Goal: Task Accomplishment & Management: Manage account settings

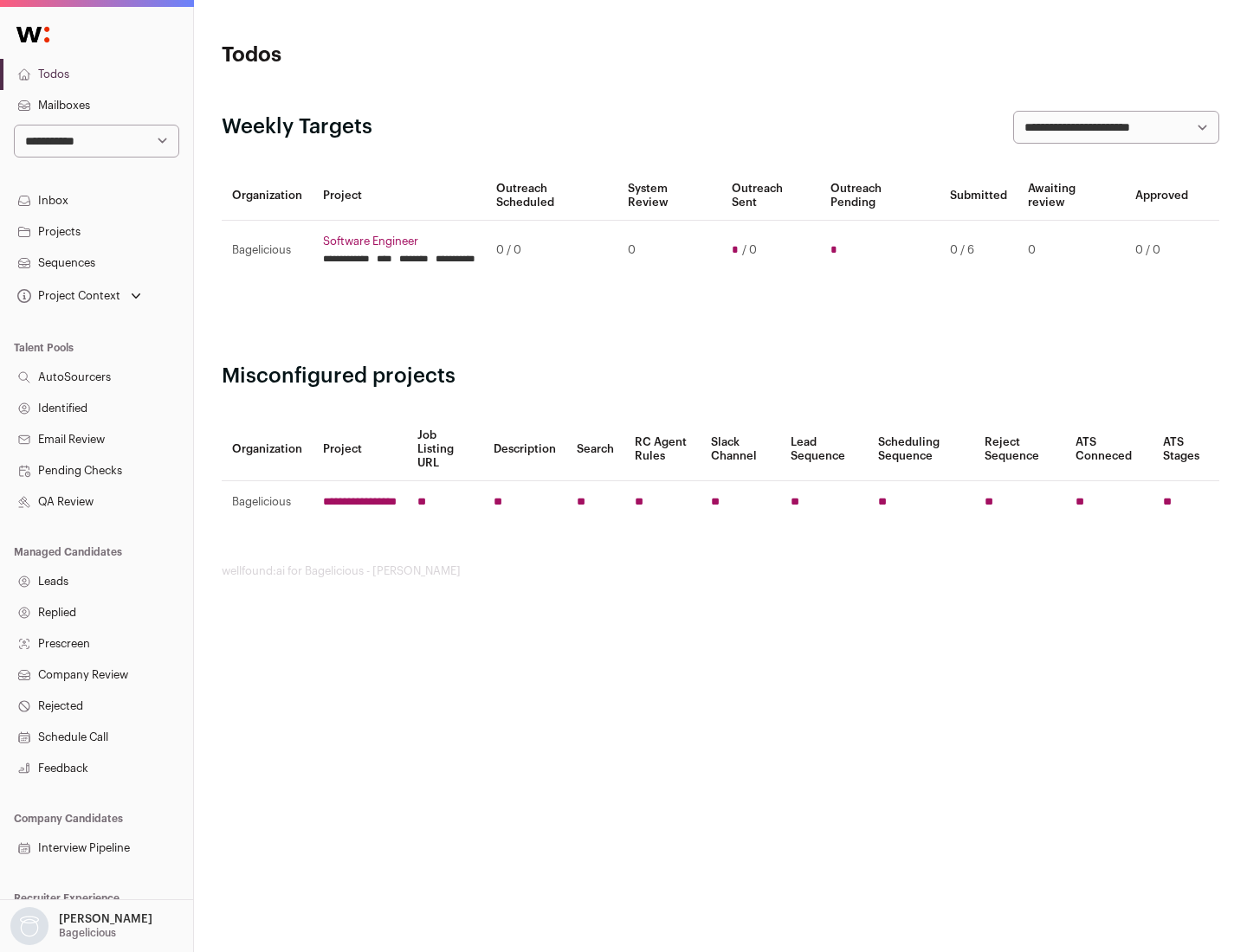
click at [96, 231] on link "Projects" at bounding box center [96, 232] width 193 height 31
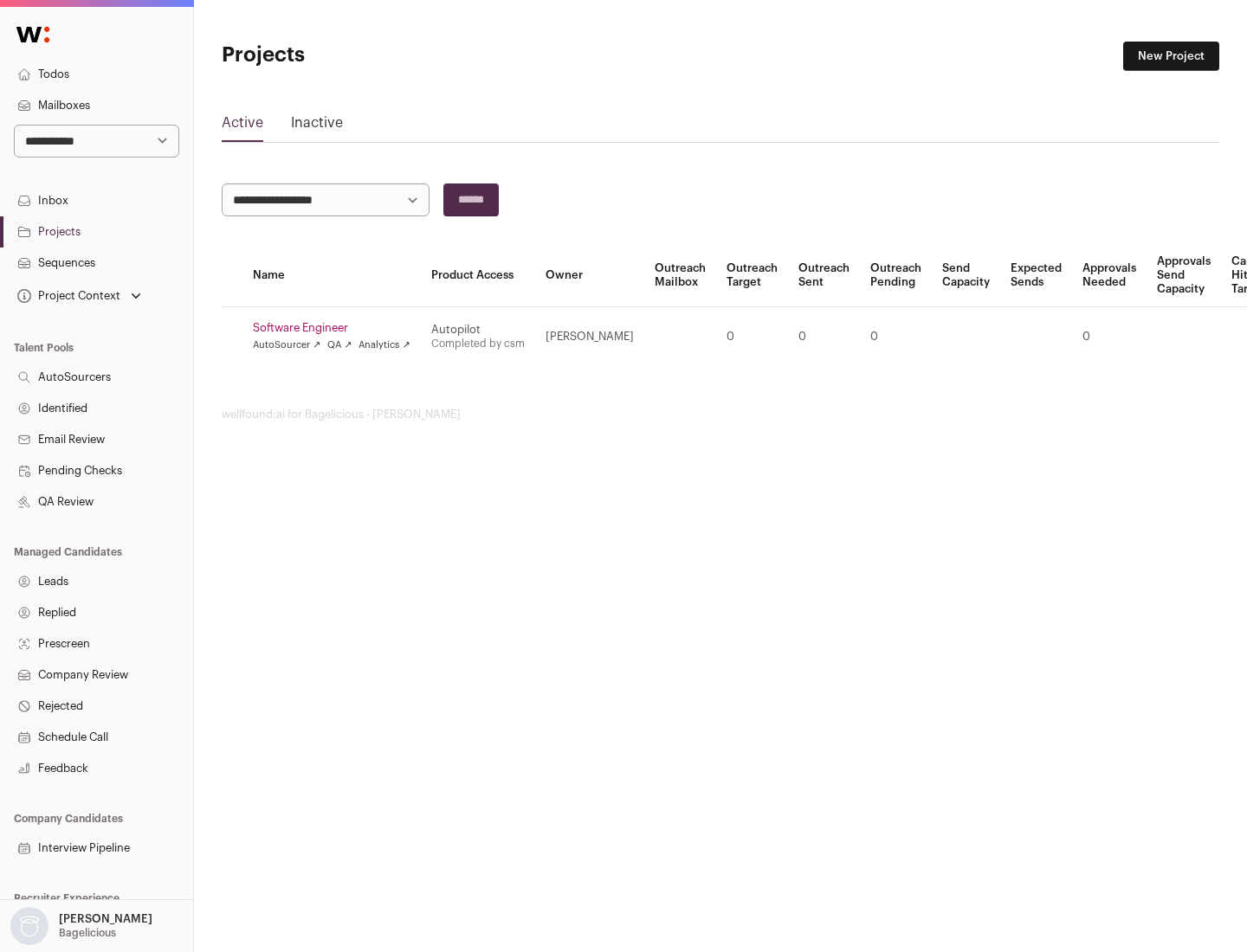
click at [337, 328] on link "Software Engineer" at bounding box center [332, 328] width 157 height 14
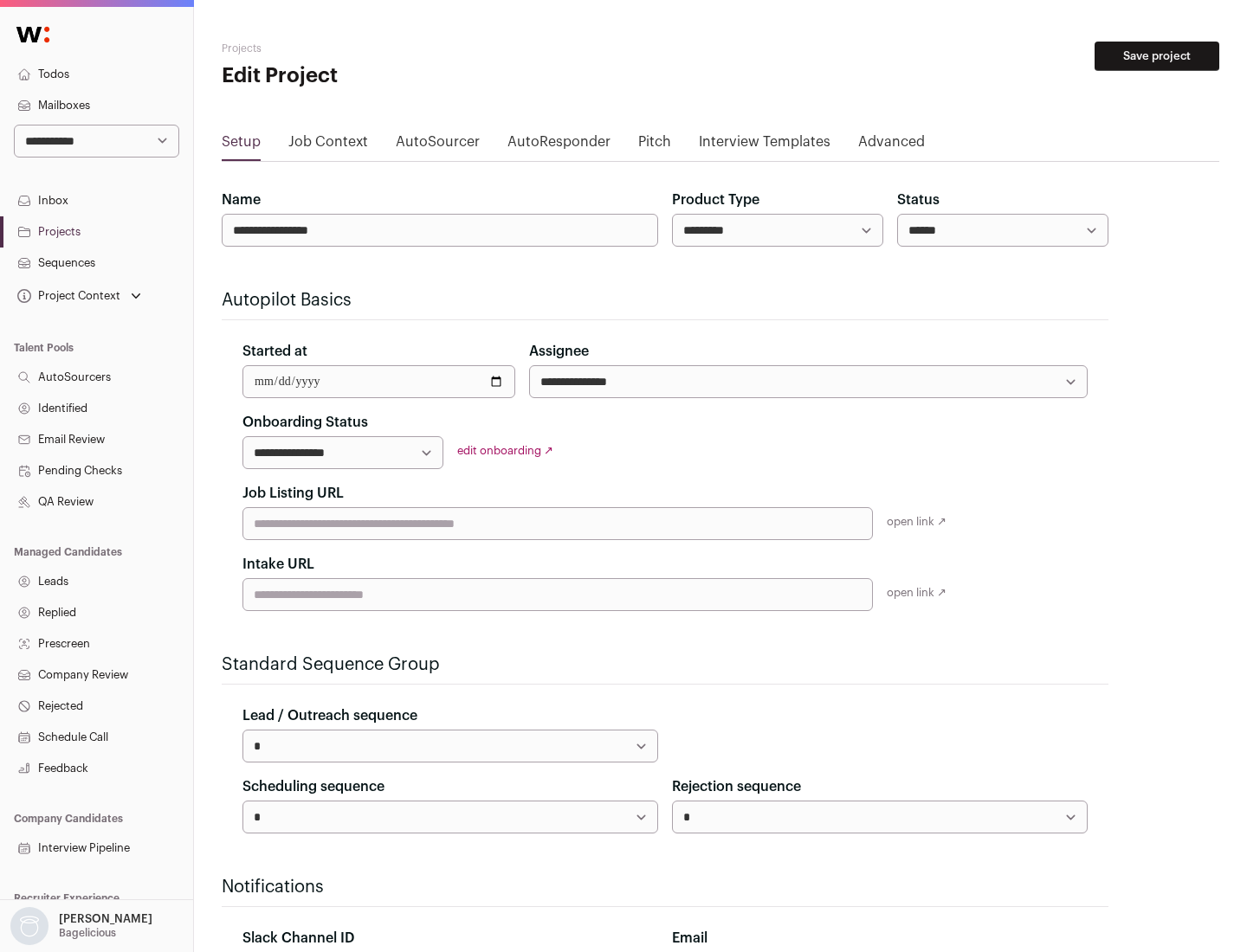
click at [1157, 57] on button "Save project" at bounding box center [1157, 56] width 124 height 29
